Goal: Task Accomplishment & Management: Use online tool/utility

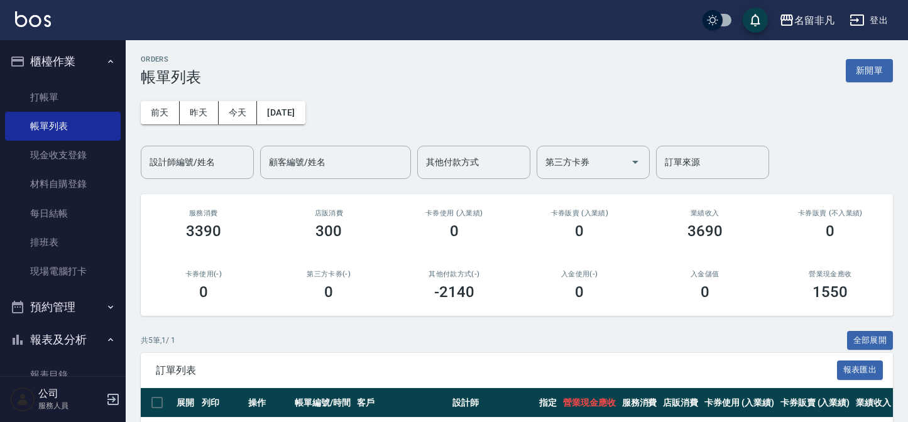
scroll to position [203, 0]
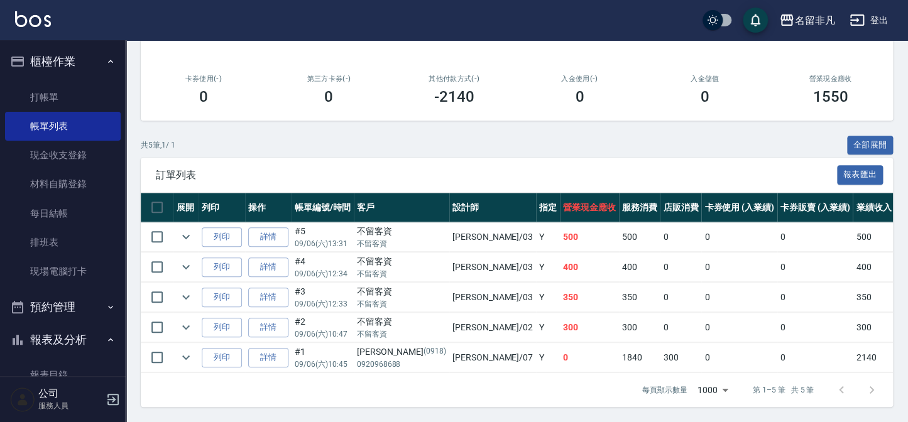
click at [57, 60] on button "櫃檯作業" at bounding box center [63, 61] width 116 height 33
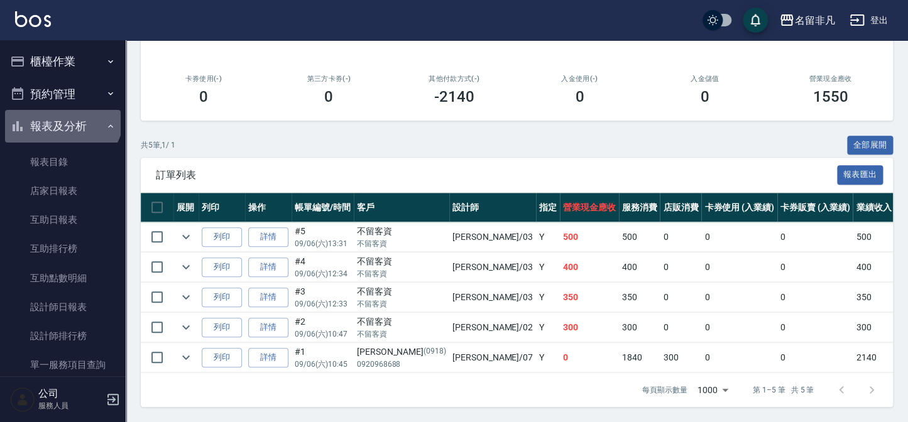
click at [61, 115] on button "報表及分析" at bounding box center [63, 126] width 116 height 33
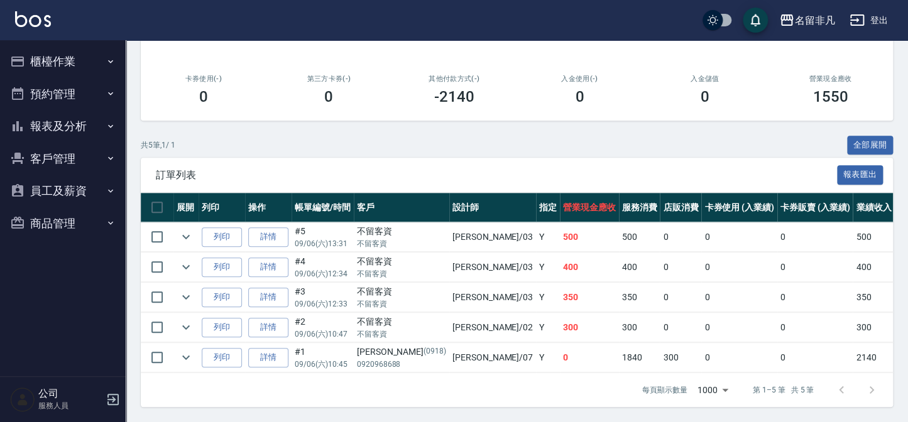
click at [63, 58] on button "櫃檯作業" at bounding box center [63, 61] width 116 height 33
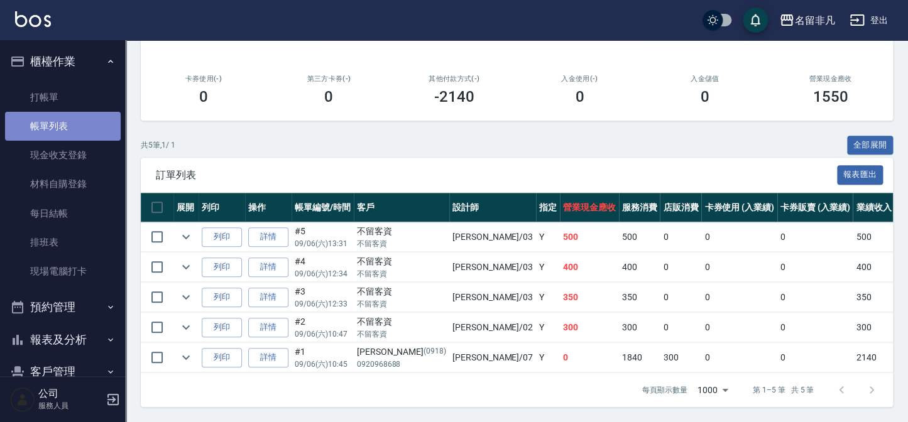
click at [70, 133] on link "帳單列表" at bounding box center [63, 126] width 116 height 29
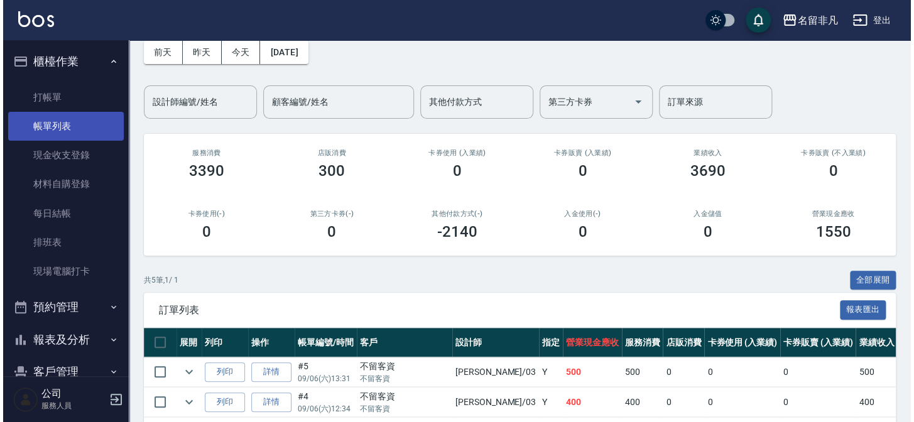
scroll to position [31, 0]
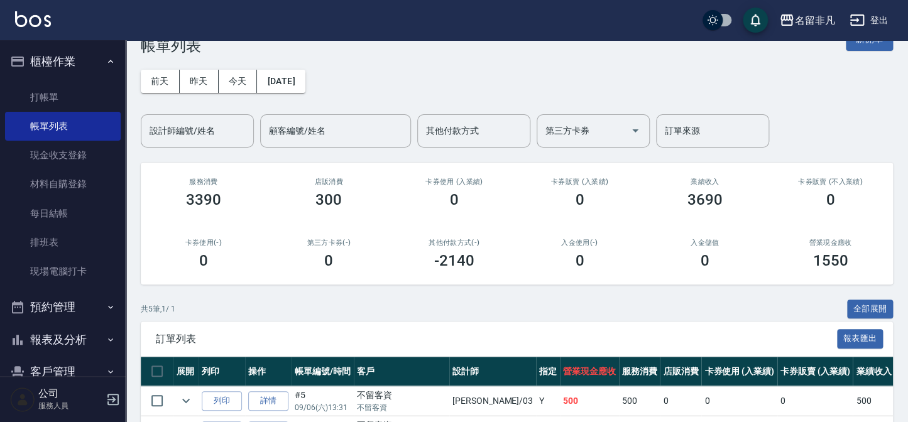
click at [297, 94] on div "前天 昨天 今天 2025/09/06 設計師編號/姓名 設計師編號/姓名 顧客編號/姓名 顧客編號/姓名 其他付款方式 其他付款方式 第三方卡券 第三方卡券…" at bounding box center [517, 101] width 752 height 93
click at [297, 89] on button "2025/09/06" at bounding box center [281, 81] width 48 height 23
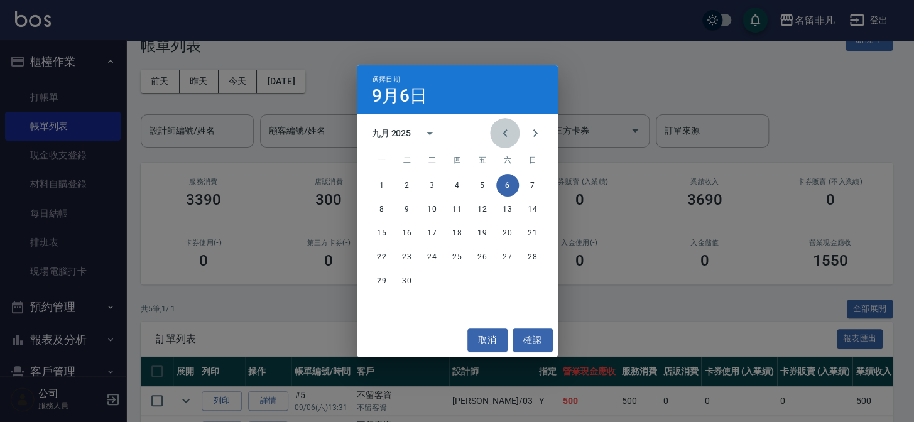
click at [506, 134] on icon "Previous month" at bounding box center [504, 133] width 15 height 15
drag, startPoint x: 379, startPoint y: 207, endPoint x: 437, endPoint y: 222, distance: 59.7
click at [380, 207] on button "4" at bounding box center [382, 209] width 23 height 23
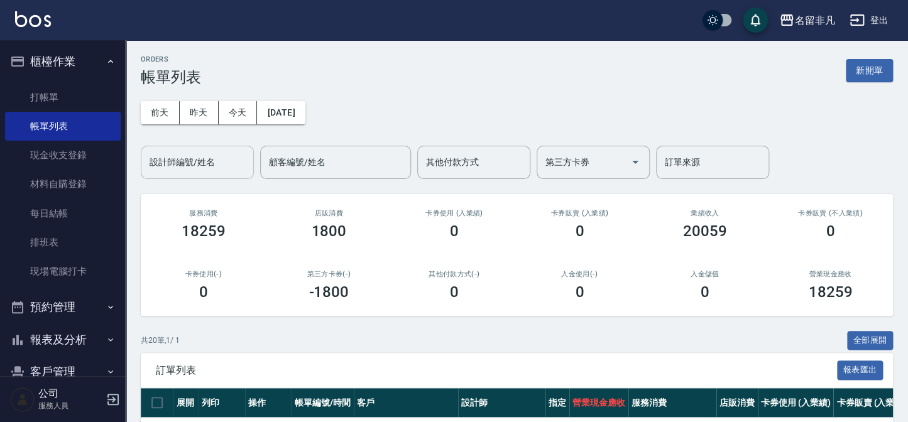
click at [173, 174] on div "設計師編號/姓名" at bounding box center [197, 162] width 113 height 33
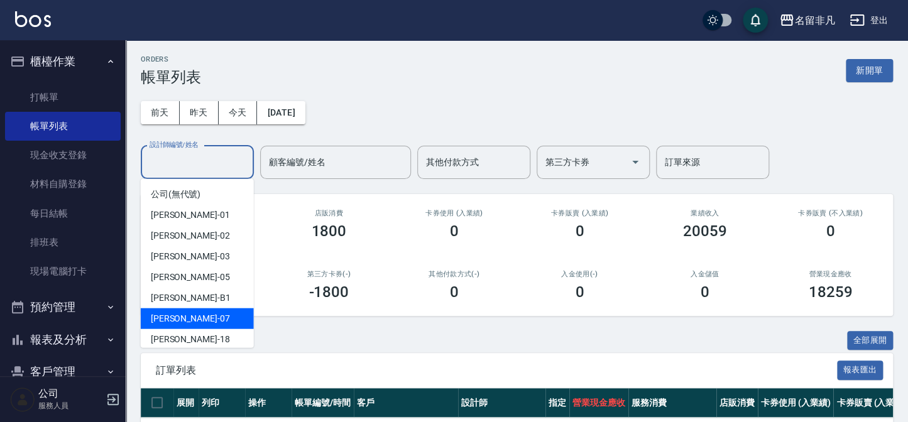
click at [179, 325] on span "郭佳怡 -07" at bounding box center [190, 318] width 79 height 13
type input "郭佳怡-07"
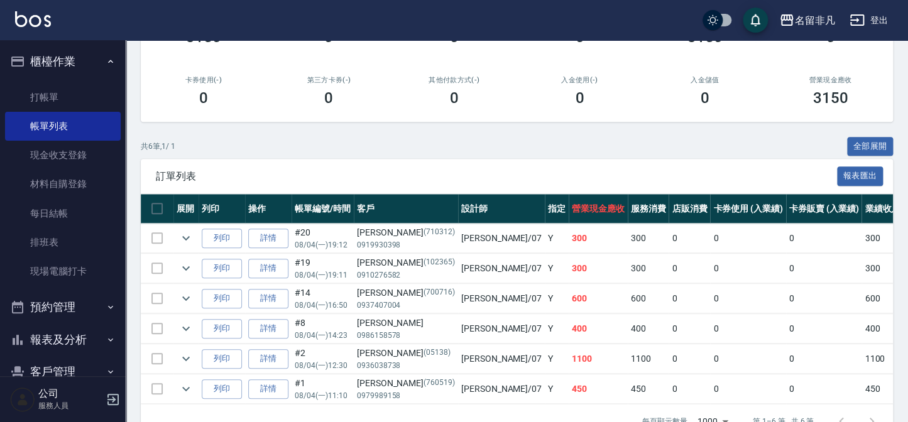
scroll to position [228, 0]
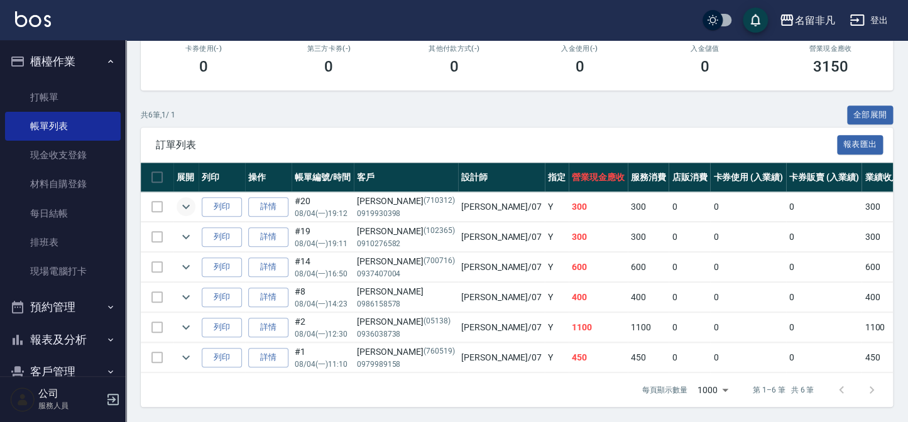
click at [180, 199] on icon "expand row" at bounding box center [185, 206] width 15 height 15
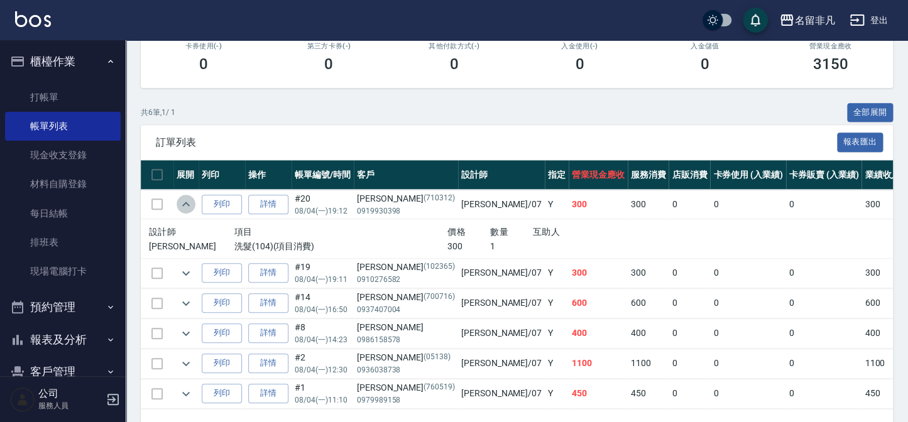
click at [181, 199] on icon "expand row" at bounding box center [185, 204] width 15 height 15
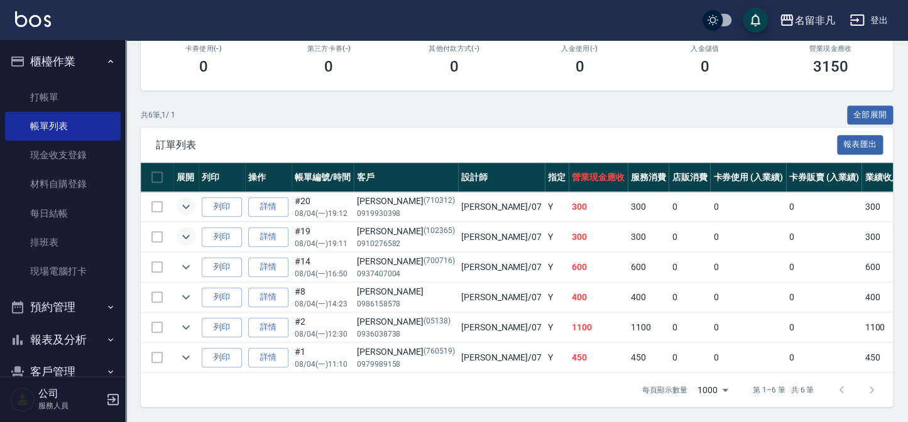
click at [190, 230] on icon "expand row" at bounding box center [185, 236] width 15 height 15
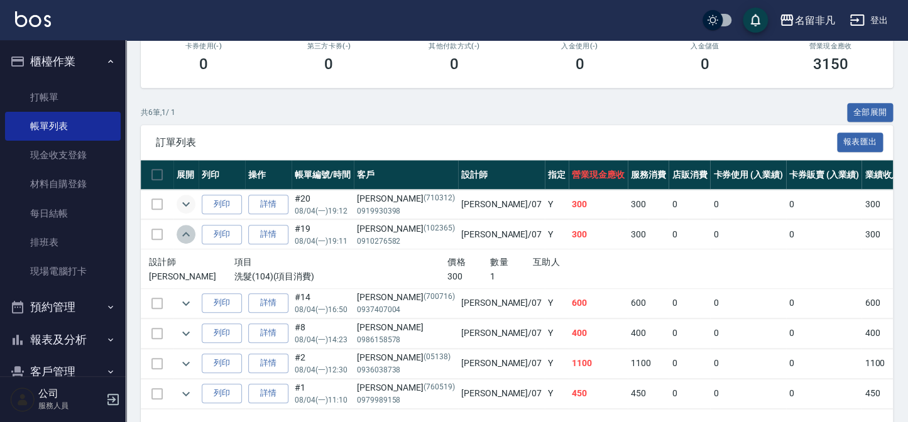
click at [190, 231] on icon "expand row" at bounding box center [185, 234] width 15 height 15
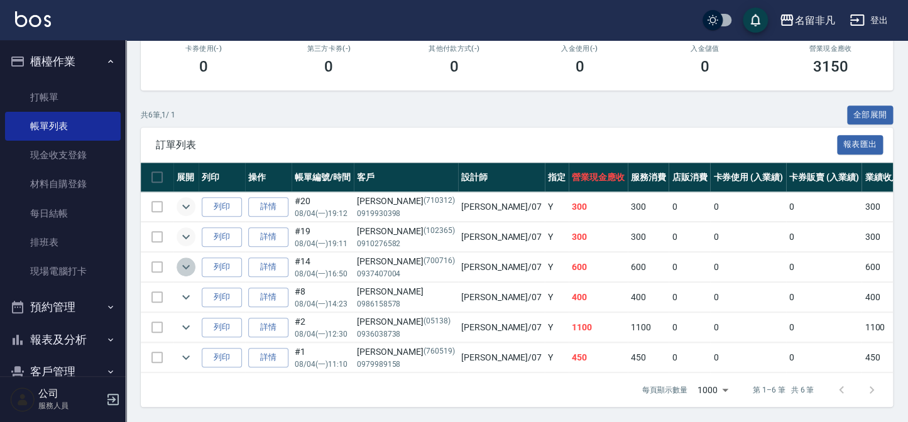
click at [180, 259] on icon "expand row" at bounding box center [185, 266] width 15 height 15
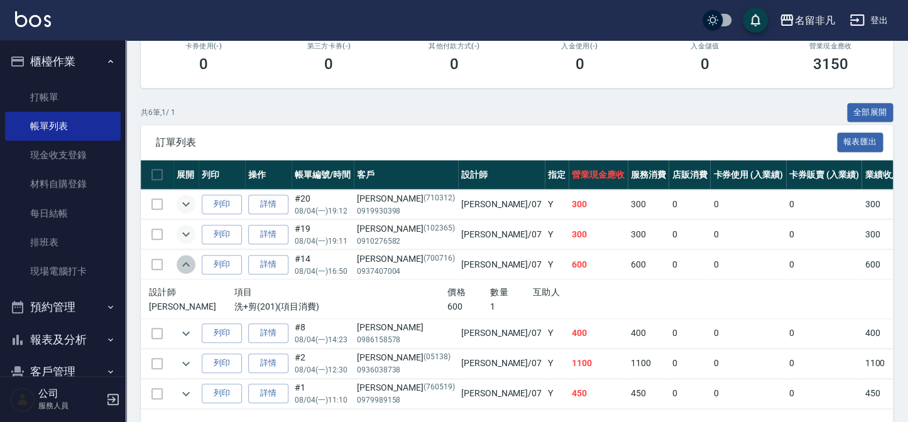
click at [180, 259] on icon "expand row" at bounding box center [185, 264] width 15 height 15
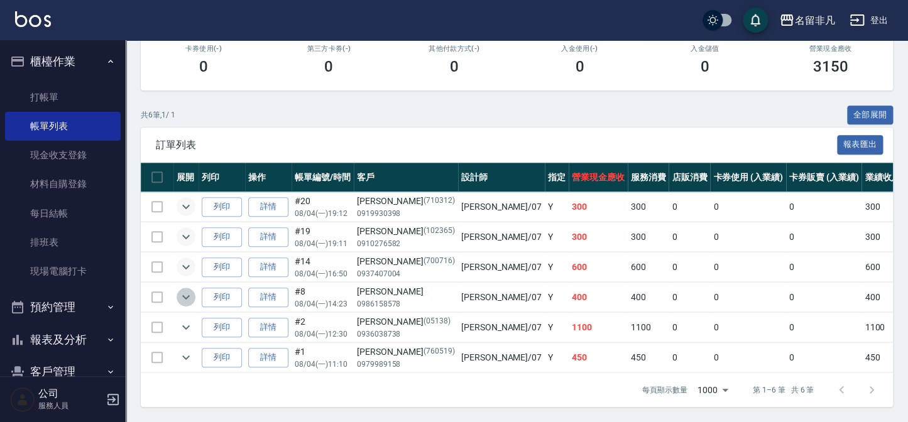
click at [183, 300] on icon "expand row" at bounding box center [185, 297] width 15 height 15
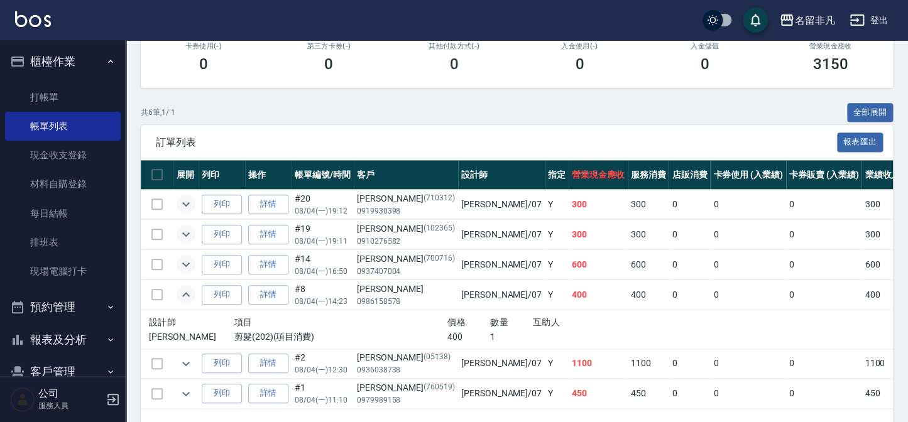
click at [183, 299] on icon "expand row" at bounding box center [185, 294] width 15 height 15
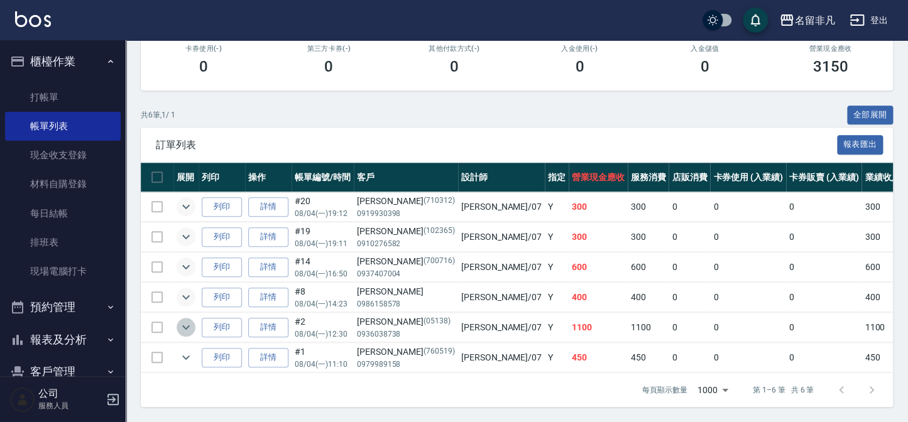
click at [187, 320] on icon "expand row" at bounding box center [185, 327] width 15 height 15
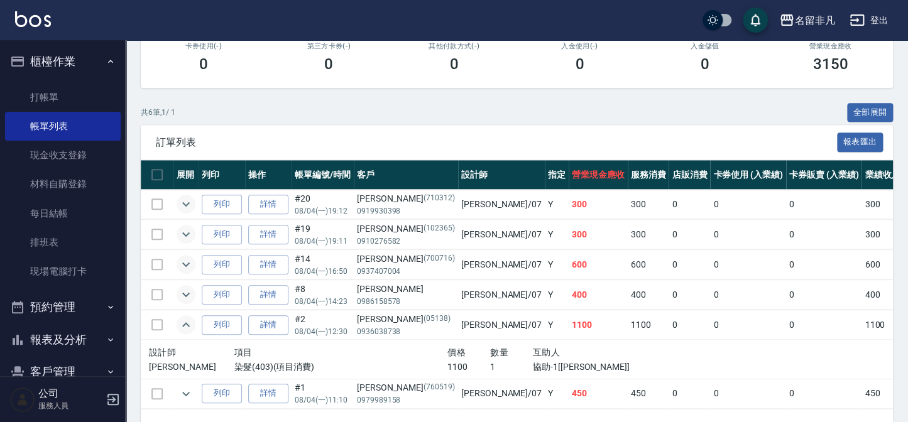
click at [187, 317] on icon "expand row" at bounding box center [185, 324] width 15 height 15
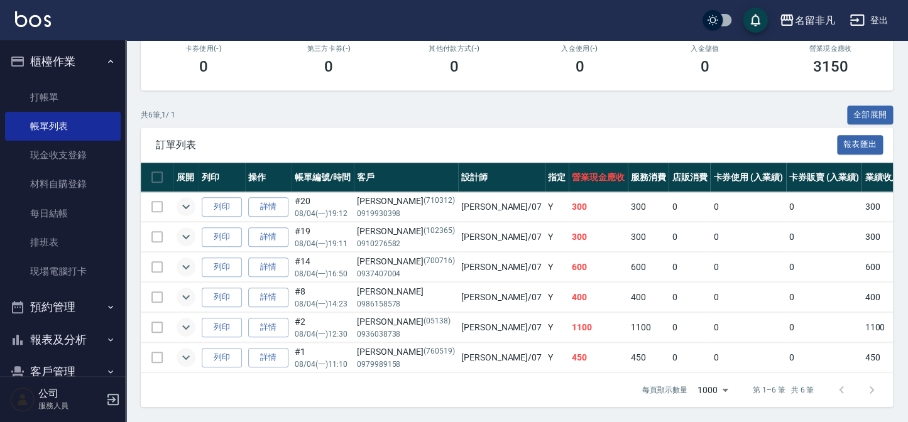
click at [188, 356] on icon "expand row" at bounding box center [185, 357] width 15 height 15
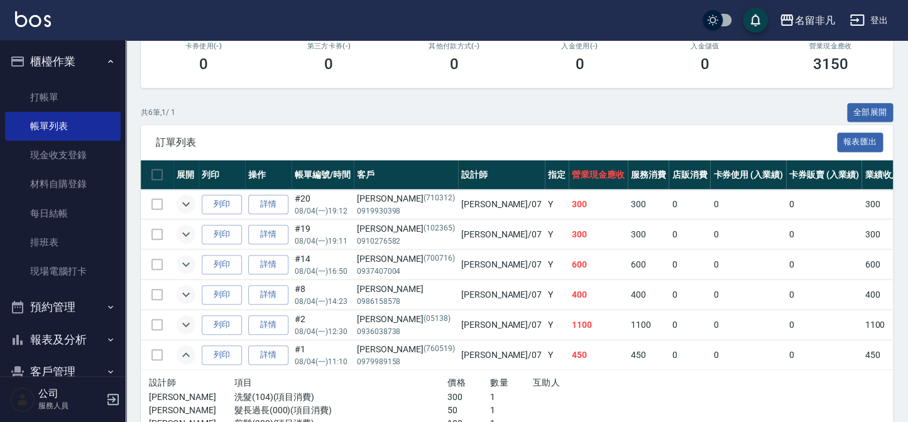
click at [187, 356] on icon "expand row" at bounding box center [185, 354] width 15 height 15
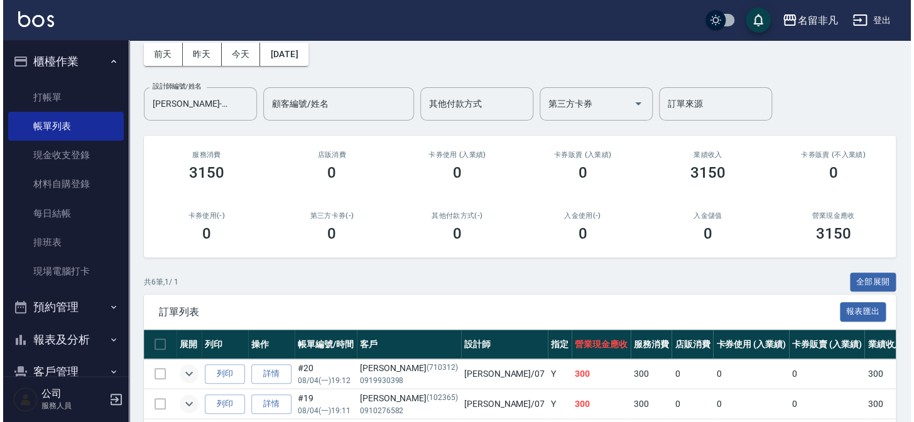
scroll to position [57, 0]
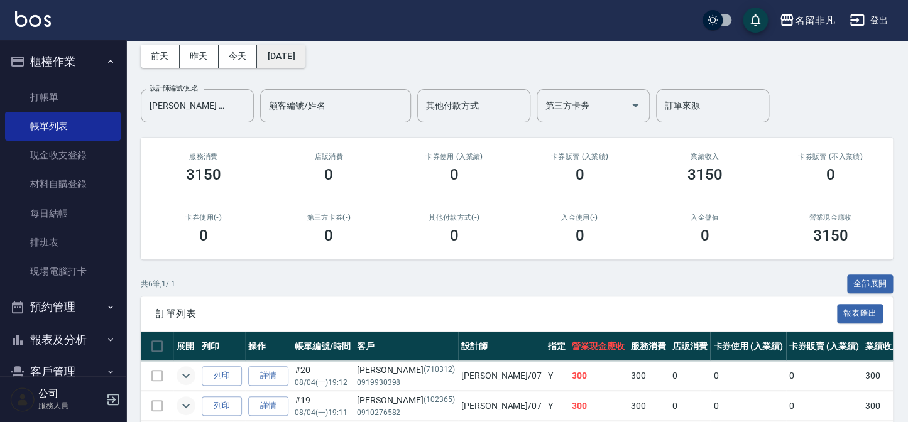
click at [300, 55] on button "2025/08/04" at bounding box center [281, 56] width 48 height 23
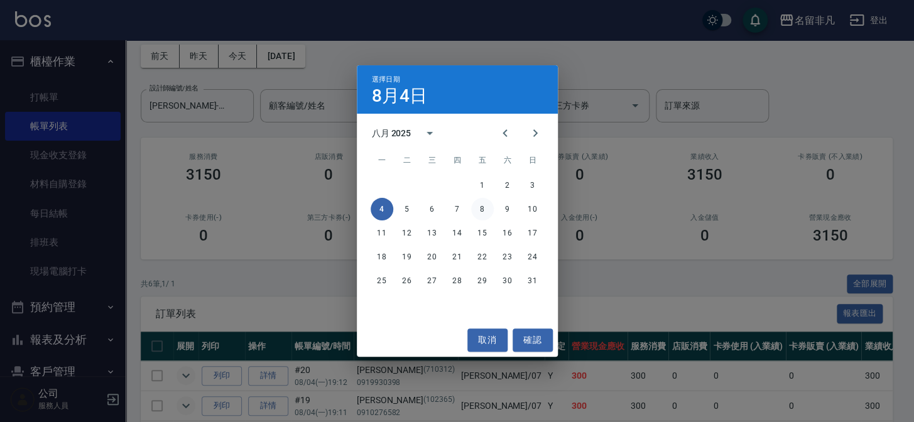
click at [482, 211] on button "8" at bounding box center [482, 209] width 23 height 23
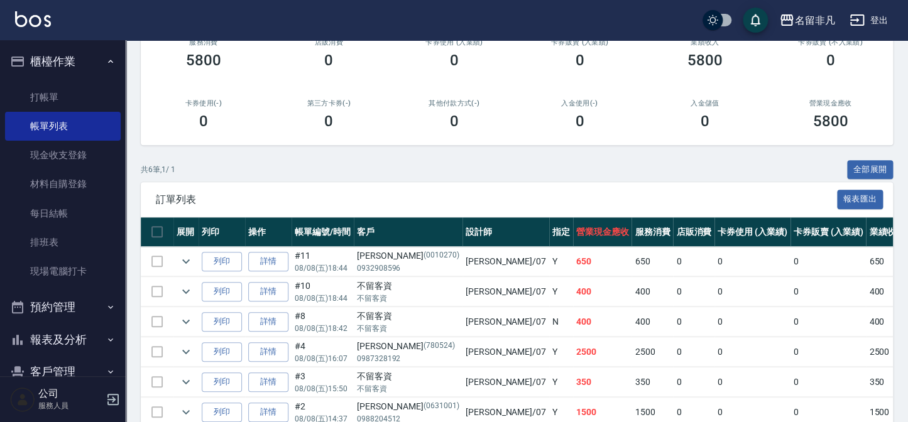
scroll to position [228, 0]
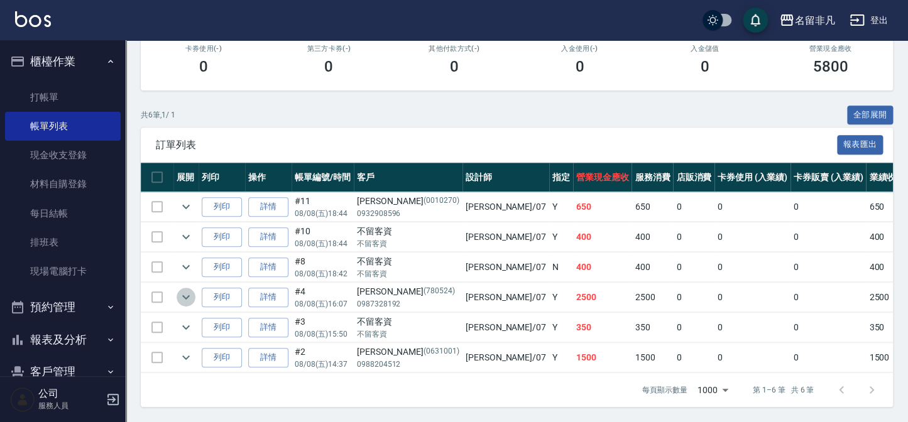
click at [193, 291] on icon "expand row" at bounding box center [185, 297] width 15 height 15
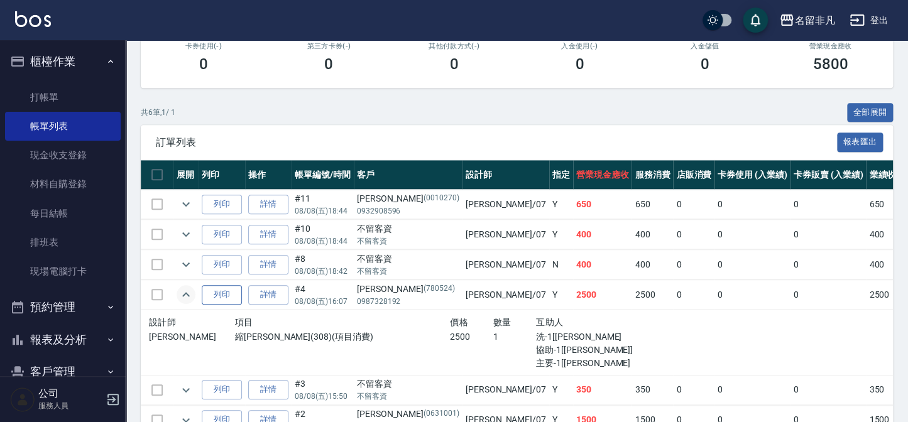
drag, startPoint x: 192, startPoint y: 292, endPoint x: 208, endPoint y: 294, distance: 15.8
click at [193, 292] on icon "expand row" at bounding box center [185, 294] width 15 height 15
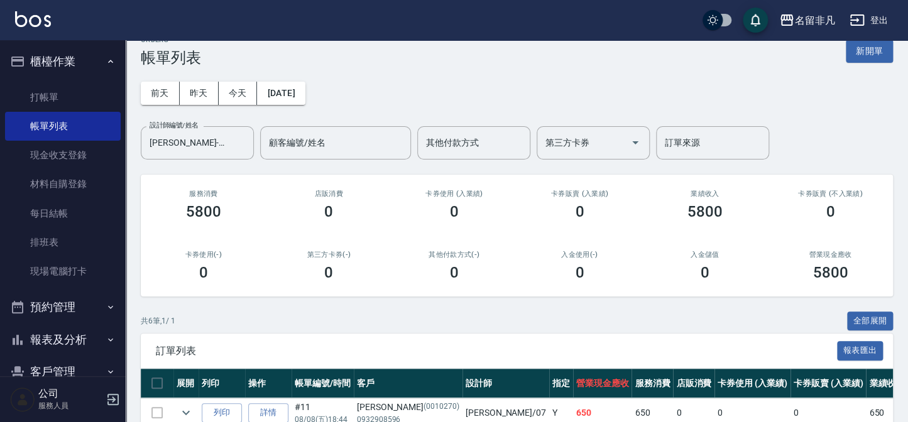
scroll to position [0, 0]
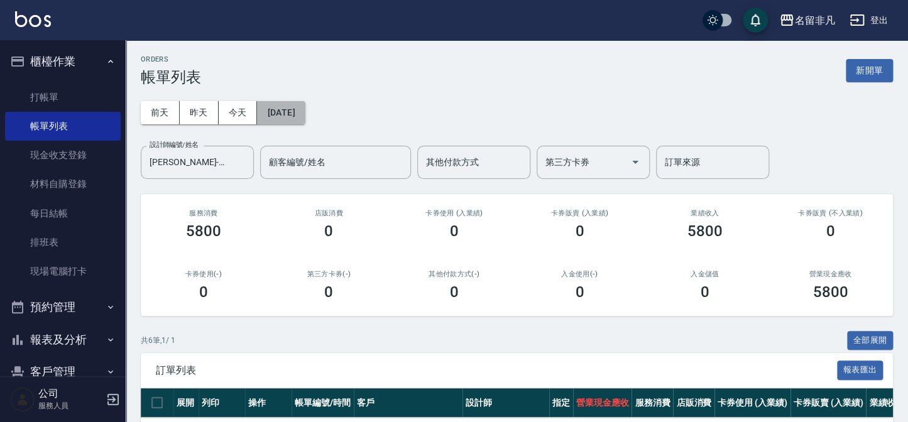
click at [305, 119] on button "2025/08/08" at bounding box center [281, 112] width 48 height 23
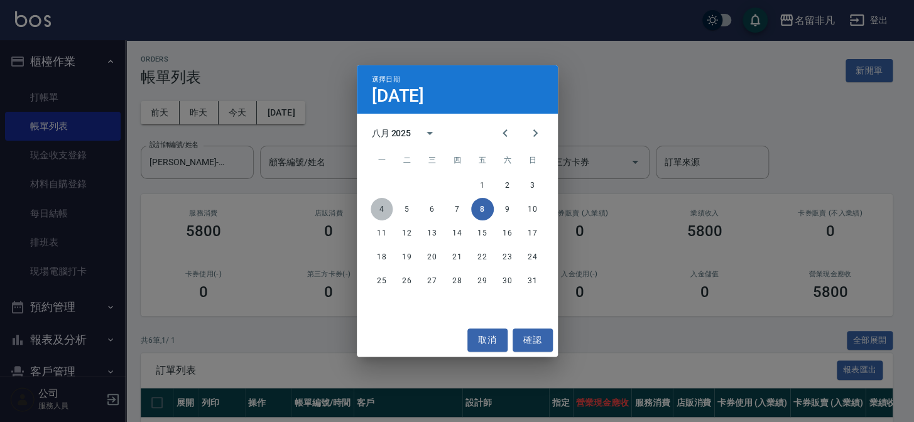
click at [387, 214] on button "4" at bounding box center [382, 209] width 23 height 23
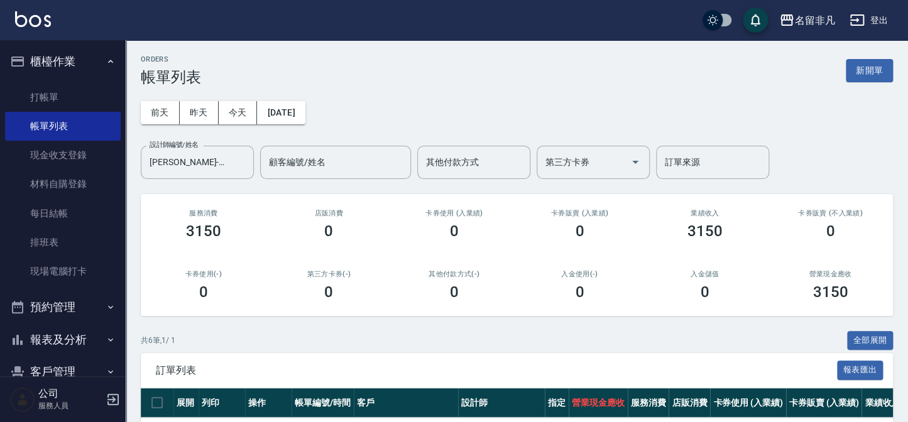
drag, startPoint x: 45, startPoint y: 63, endPoint x: 68, endPoint y: 82, distance: 30.8
click at [45, 63] on button "櫃檯作業" at bounding box center [63, 61] width 116 height 33
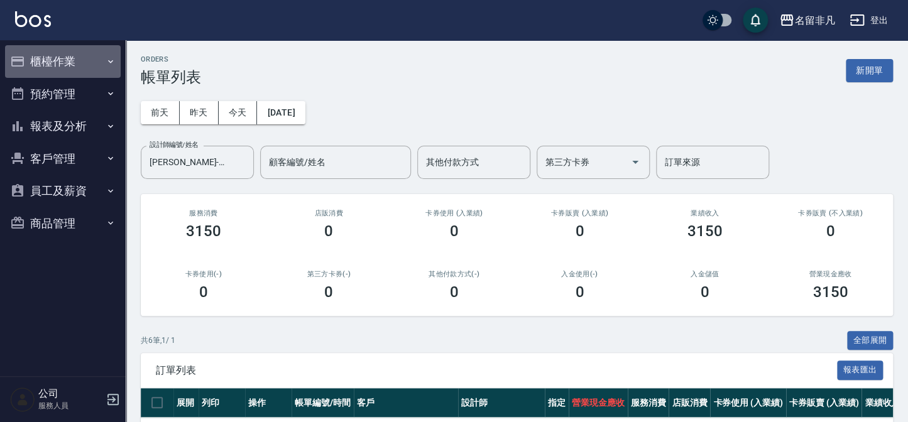
drag, startPoint x: 43, startPoint y: 62, endPoint x: 46, endPoint y: 70, distance: 8.2
click at [44, 63] on button "櫃檯作業" at bounding box center [63, 61] width 116 height 33
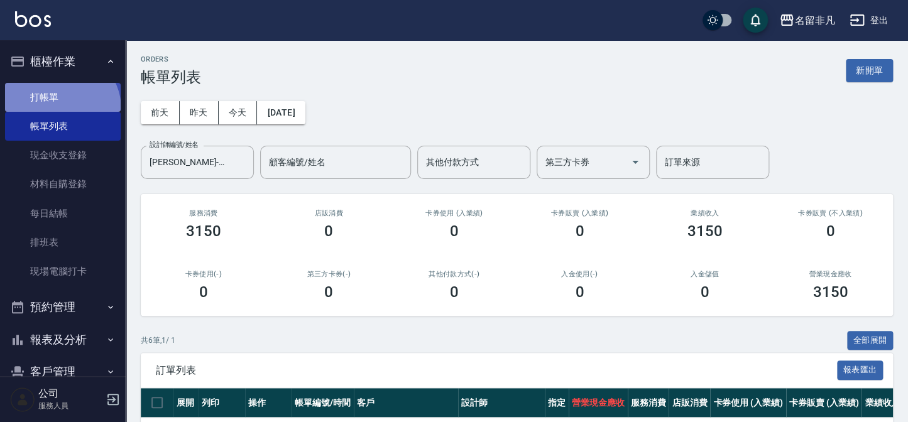
click at [59, 109] on link "打帳單" at bounding box center [63, 97] width 116 height 29
